Goal: Find specific page/section: Find specific page/section

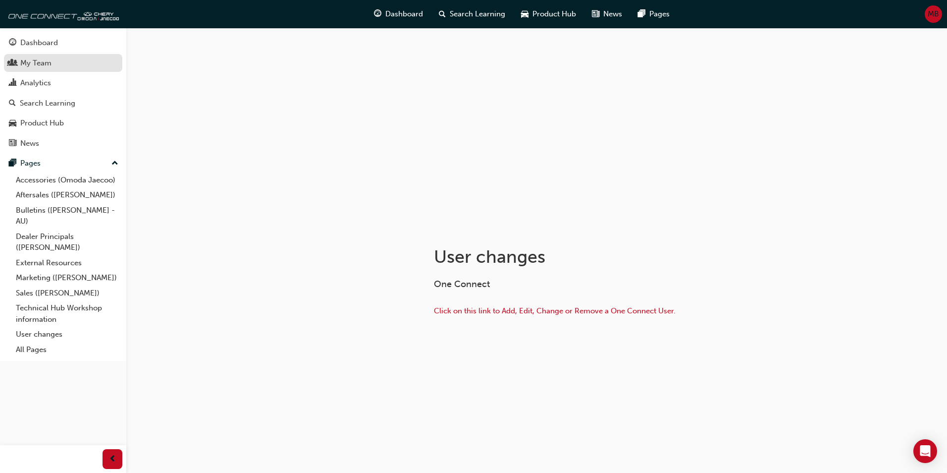
click at [37, 63] on div "My Team" at bounding box center [35, 62] width 31 height 11
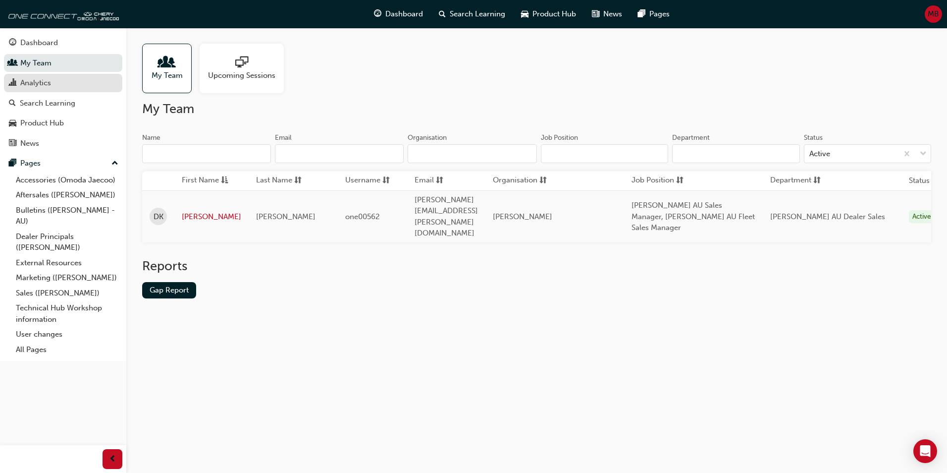
click at [34, 79] on div "Analytics" at bounding box center [35, 82] width 31 height 11
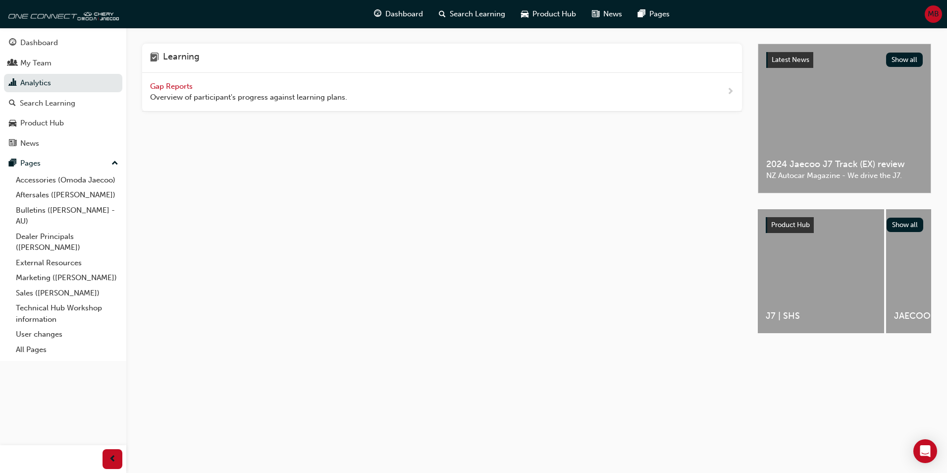
click at [175, 87] on span "Gap Reports" at bounding box center [172, 86] width 45 height 9
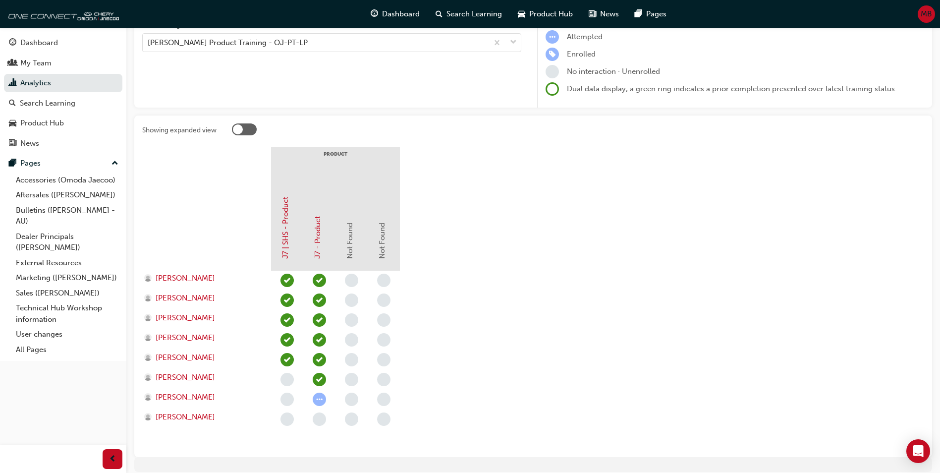
scroll to position [154, 0]
